Goal: Information Seeking & Learning: Learn about a topic

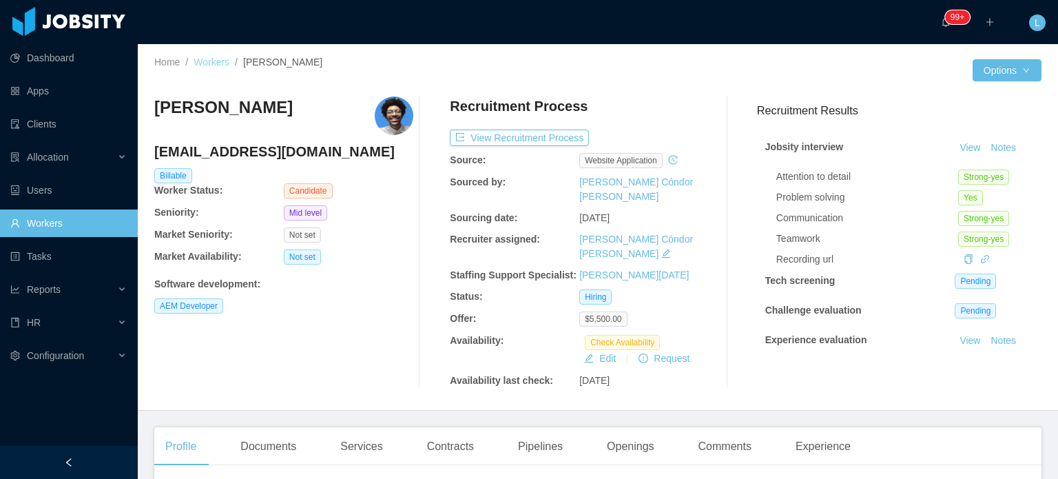
click at [211, 60] on link "Workers" at bounding box center [212, 61] width 36 height 11
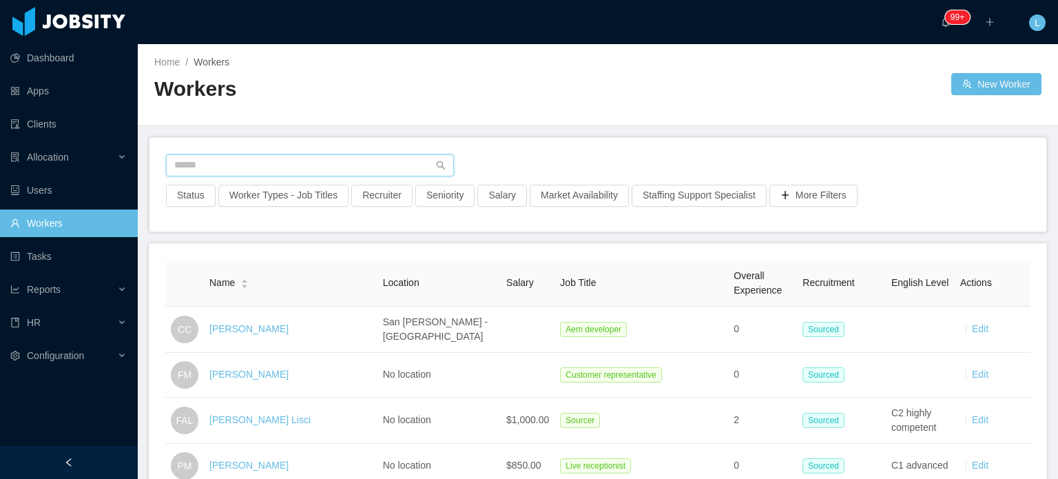
click at [289, 176] on input "text" at bounding box center [310, 165] width 288 height 22
click at [291, 171] on input "text" at bounding box center [310, 165] width 288 height 22
paste input "**********"
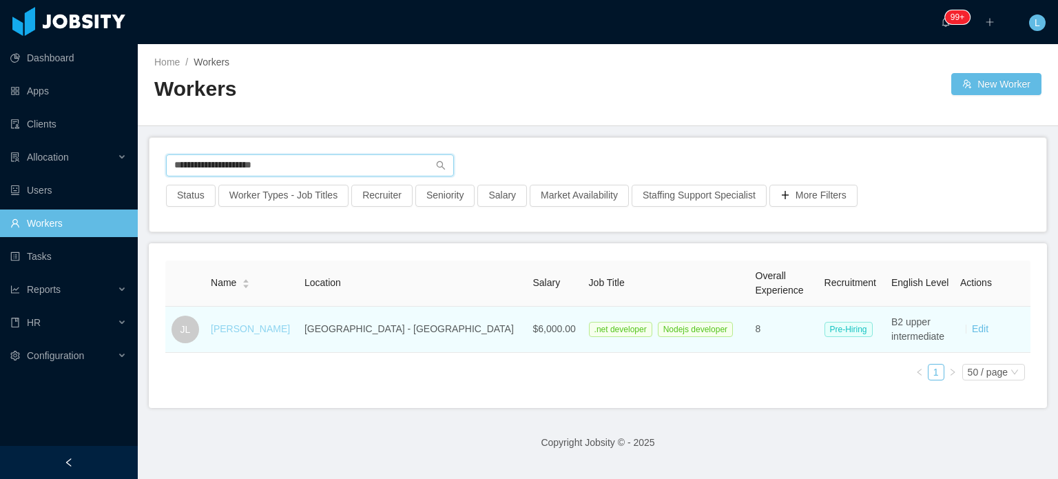
type input "**********"
click at [247, 330] on link "[PERSON_NAME]" at bounding box center [250, 328] width 79 height 11
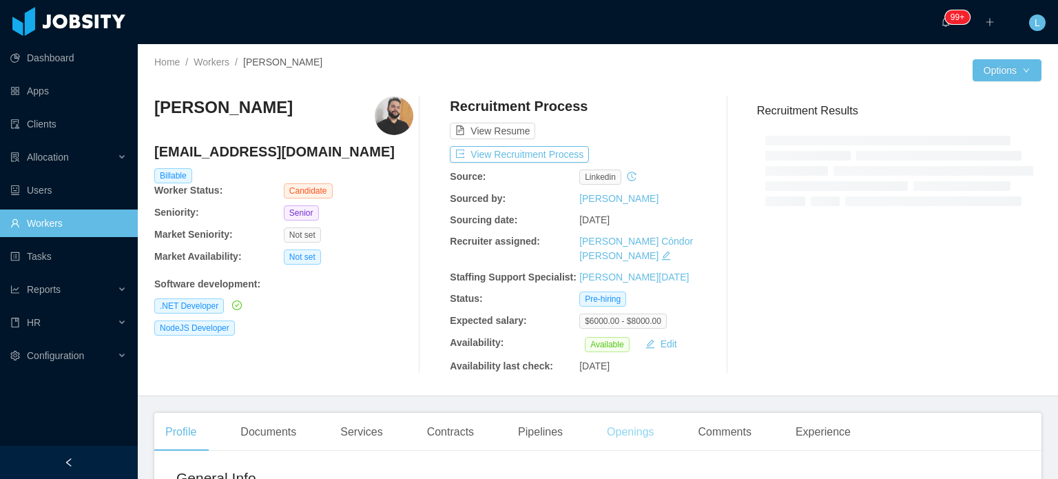
click at [631, 413] on div "Openings" at bounding box center [631, 432] width 70 height 39
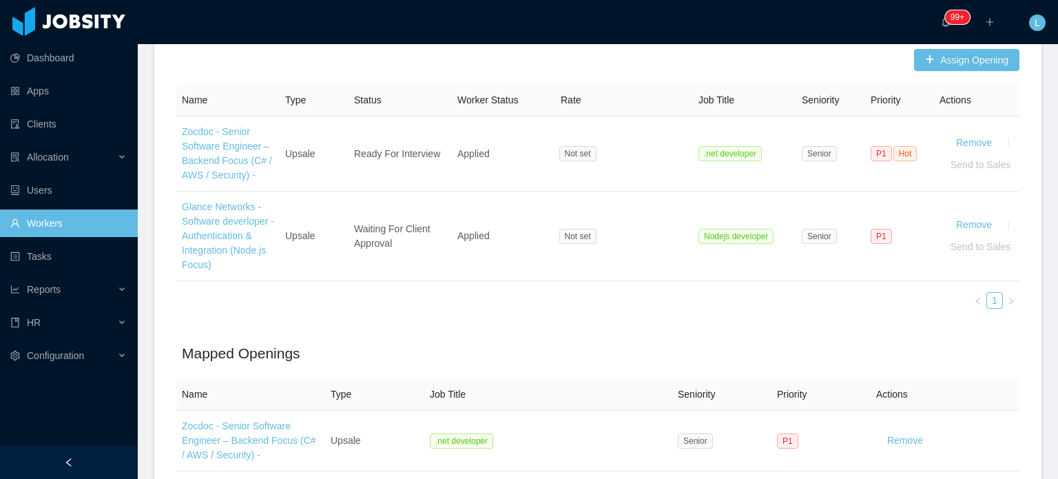
scroll to position [413, 0]
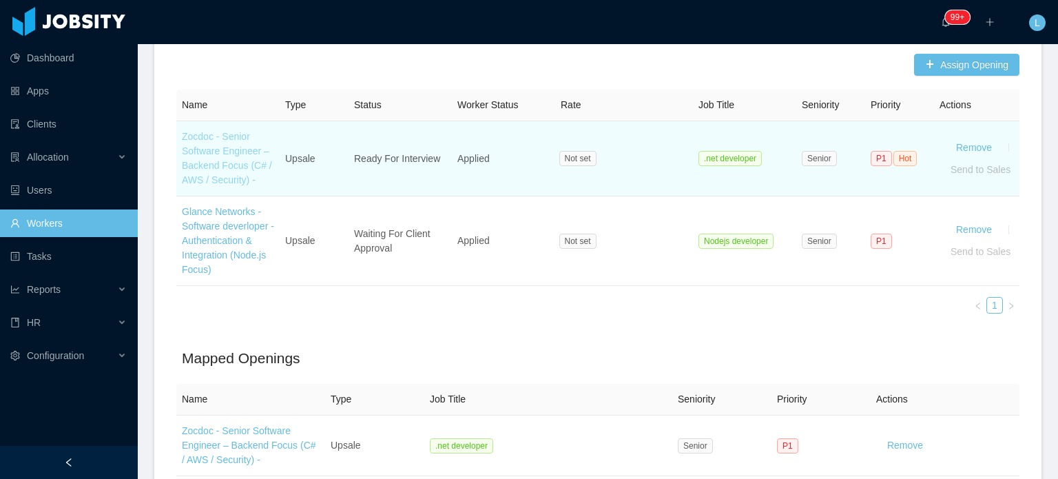
click at [209, 159] on link "Zocdoc - Senior Software Engineer – Backend Focus (C# / AWS / Security) -" at bounding box center [227, 158] width 90 height 54
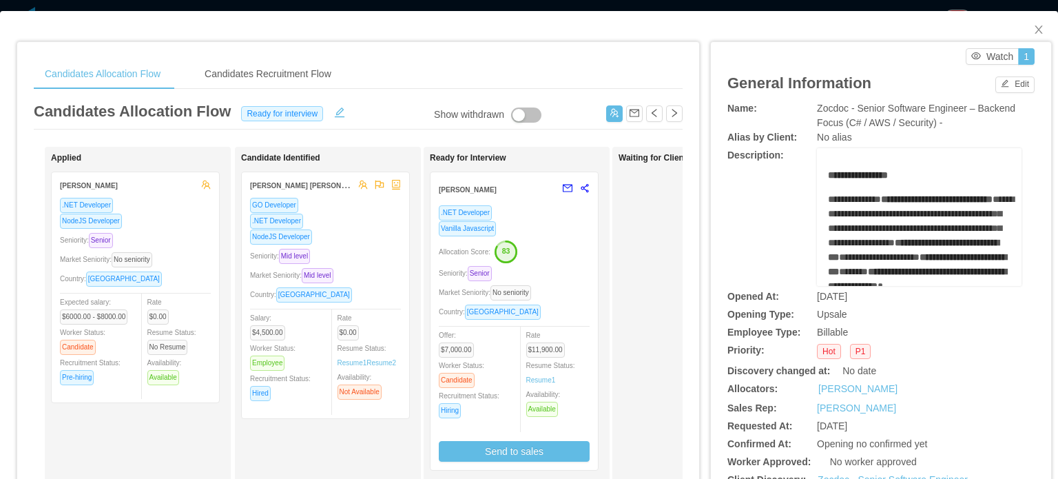
click at [592, 259] on div ".NET Developer Vanilla Javascript Allocation Score: 83 Seniority: Senior Market…" at bounding box center [513, 337] width 167 height 265
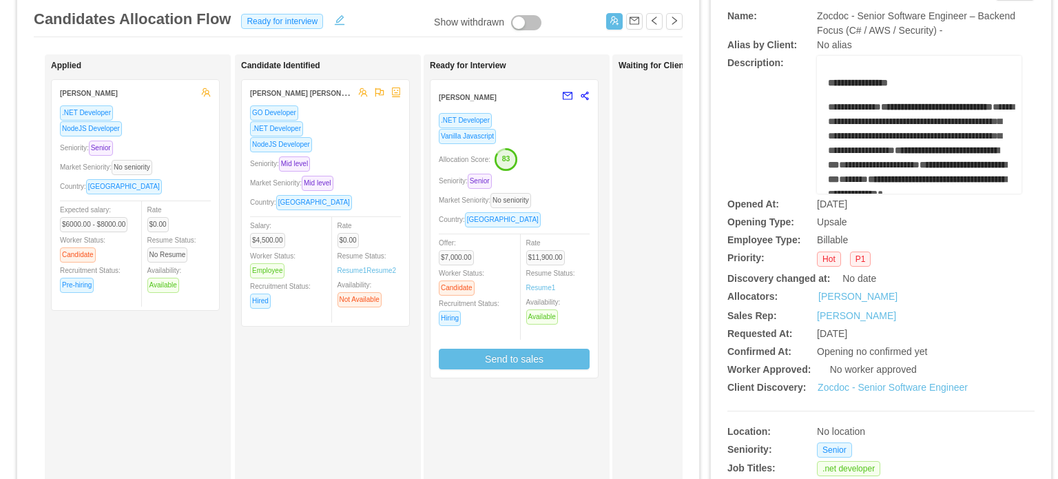
scroll to position [69, 0]
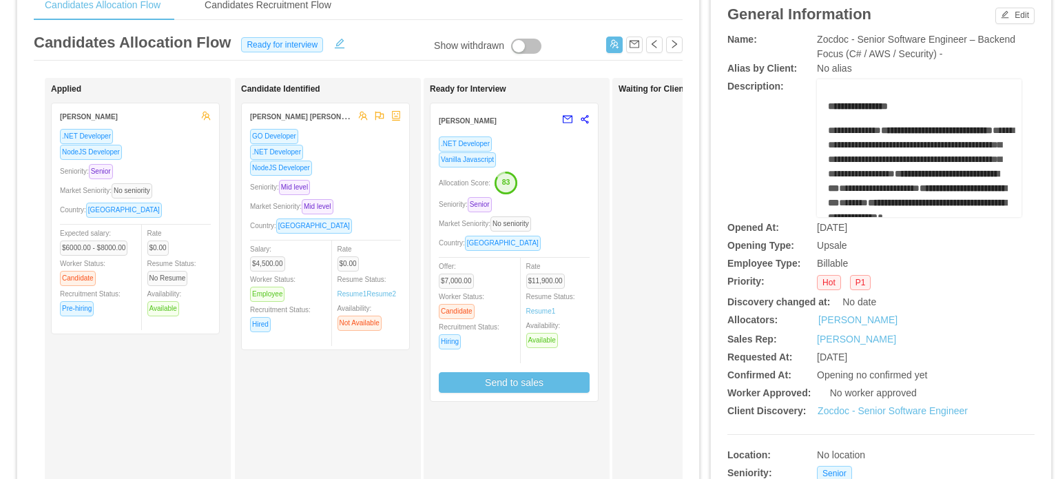
click at [507, 182] on text "83" at bounding box center [506, 182] width 8 height 8
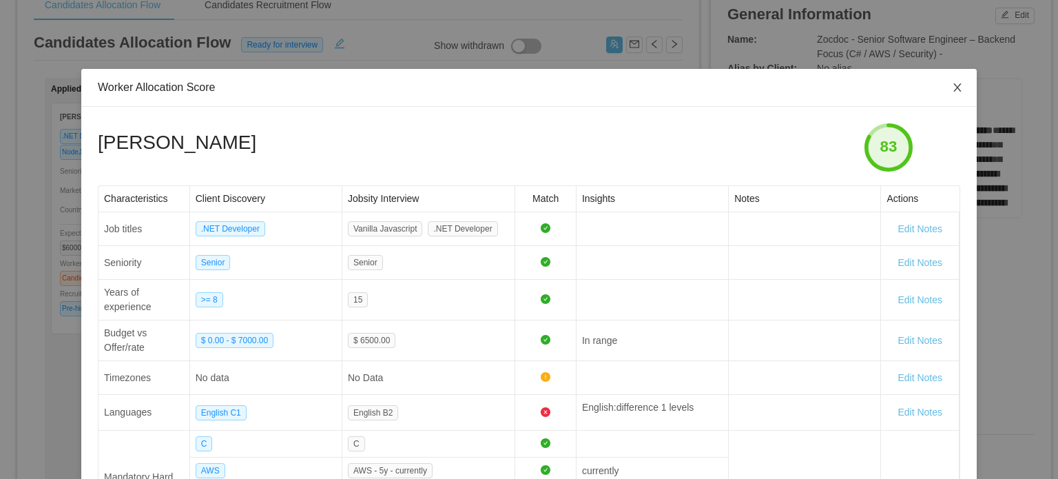
click at [952, 88] on icon "icon: close" at bounding box center [957, 87] width 11 height 11
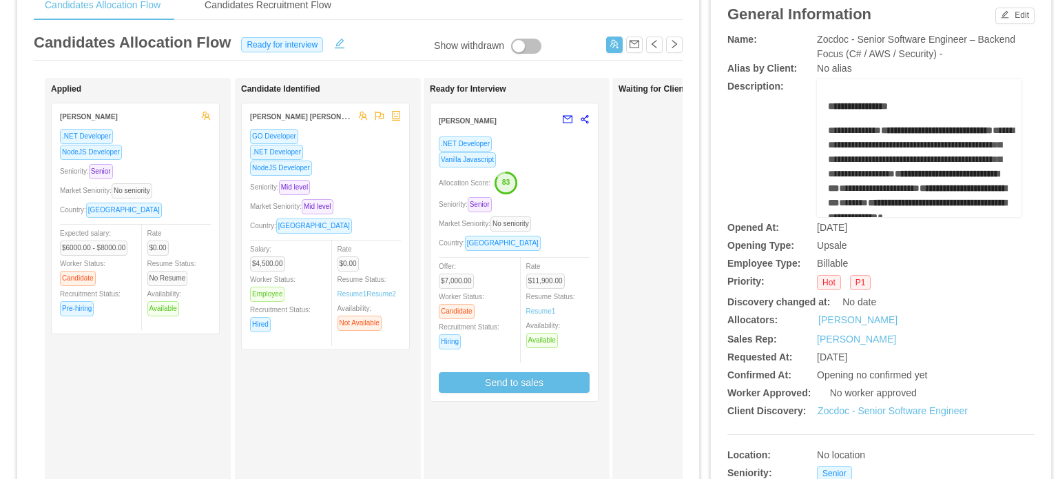
click at [524, 185] on div "Allocation Score: 83" at bounding box center [514, 182] width 151 height 22
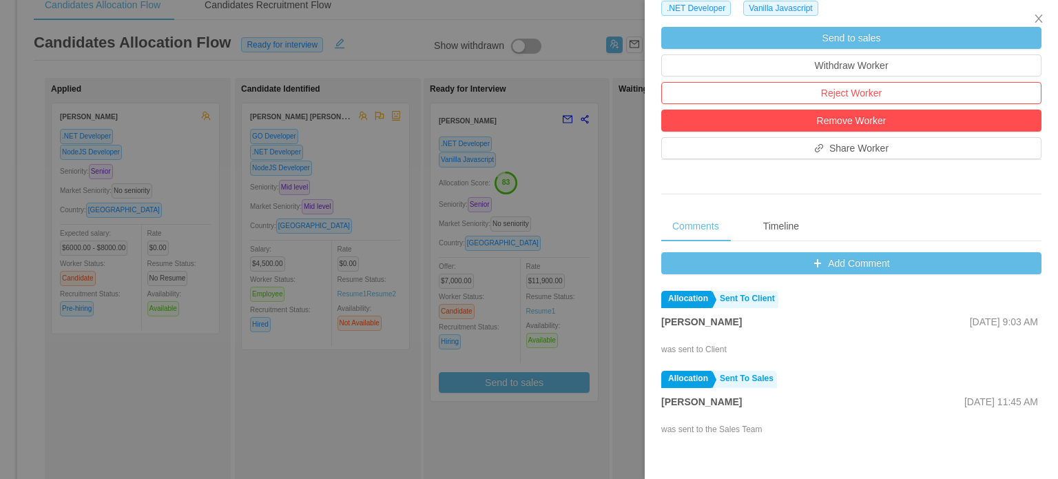
scroll to position [551, 0]
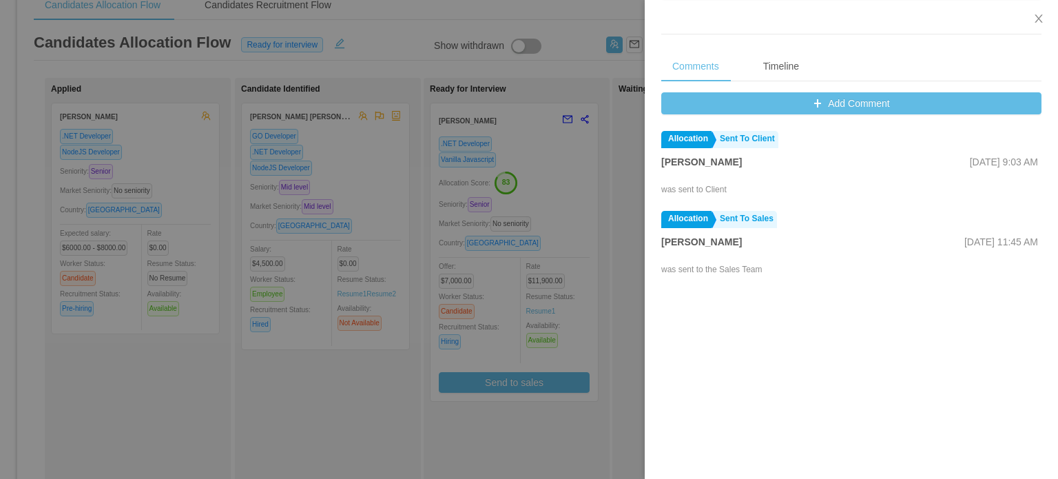
click at [565, 377] on div at bounding box center [529, 239] width 1058 height 479
